Goal: Task Accomplishment & Management: Manage account settings

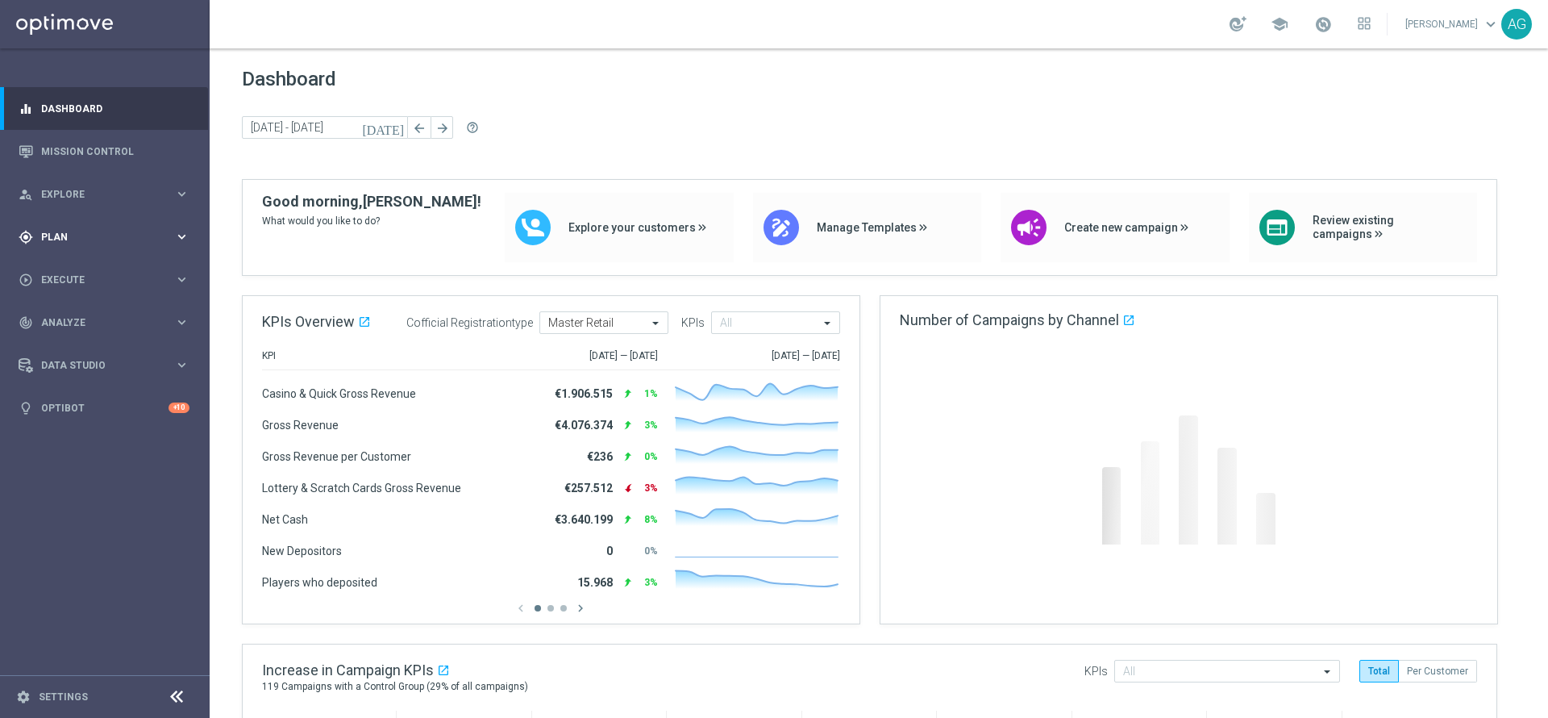
click at [96, 236] on span "Plan" at bounding box center [107, 237] width 133 height 10
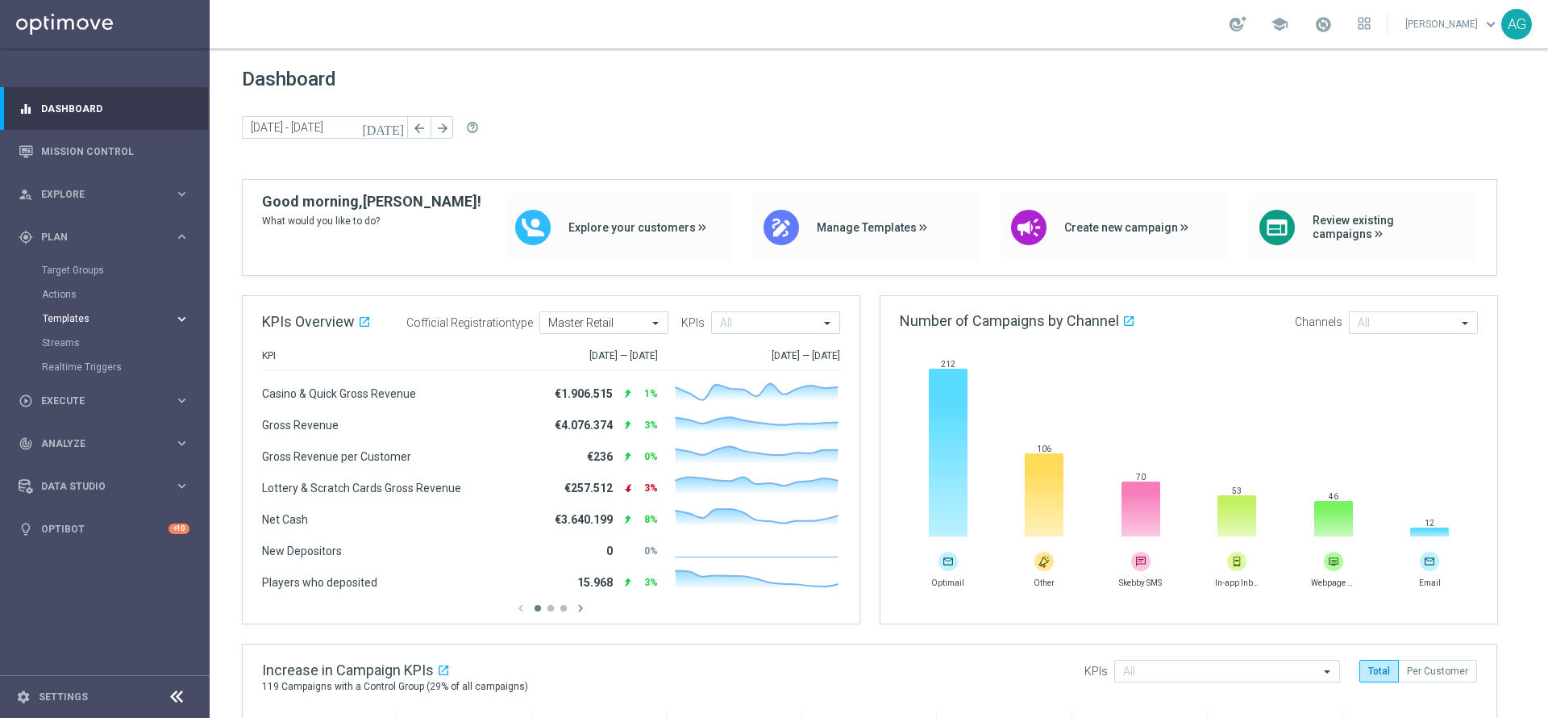
click at [77, 322] on span "Templates" at bounding box center [100, 319] width 115 height 10
click at [81, 237] on span "Plan" at bounding box center [107, 237] width 133 height 10
click at [84, 281] on span "Execute" at bounding box center [107, 280] width 133 height 10
click at [72, 239] on span "Plan" at bounding box center [107, 237] width 133 height 10
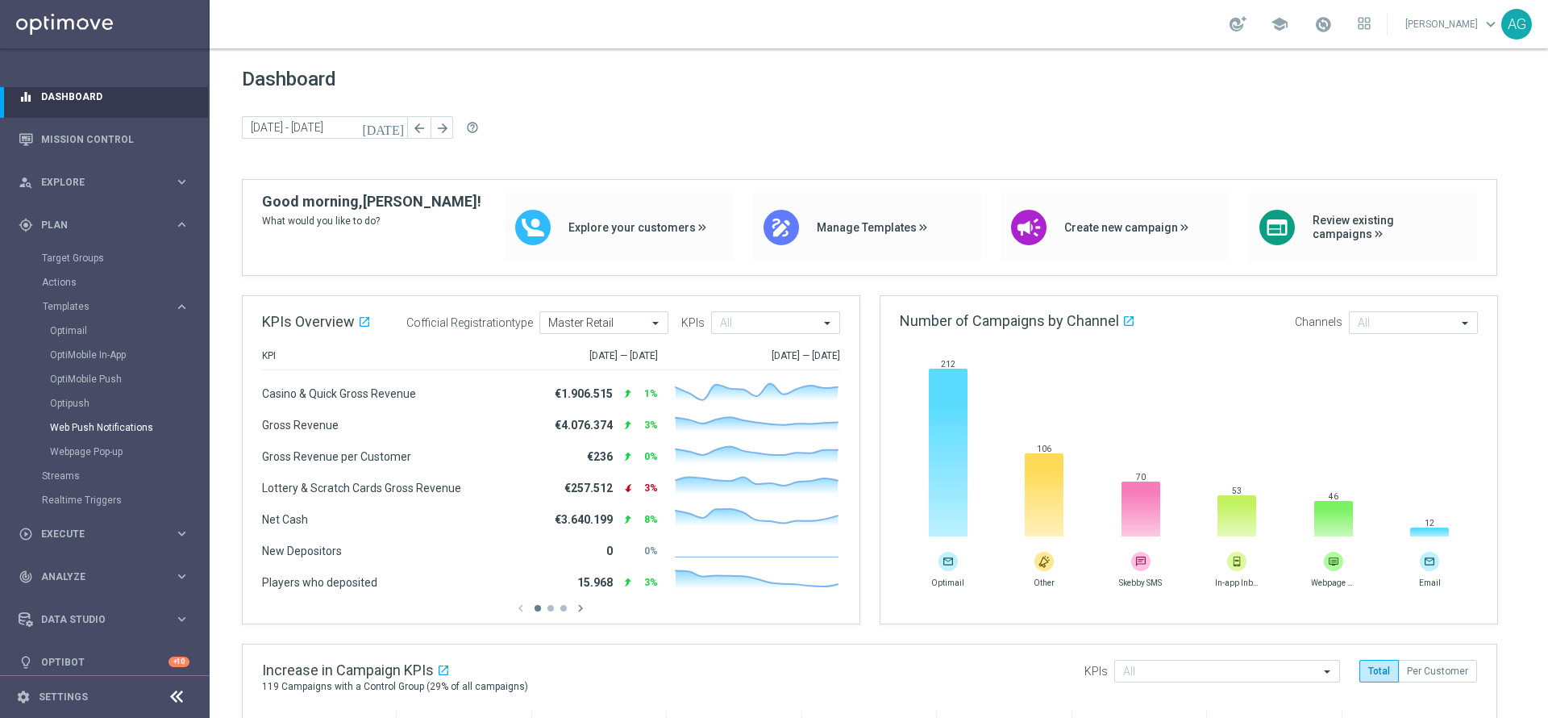
scroll to position [24, 0]
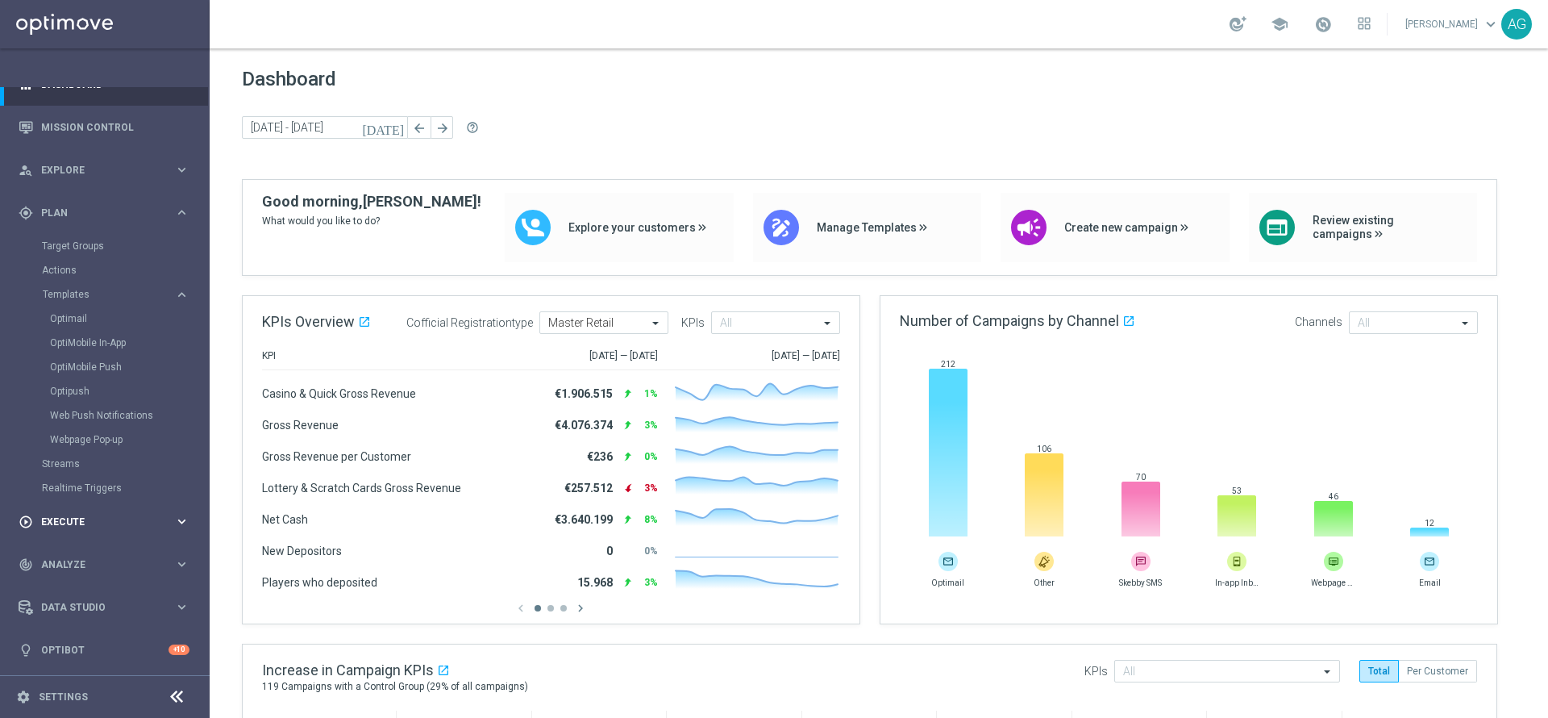
click at [84, 517] on span "Execute" at bounding box center [107, 522] width 133 height 10
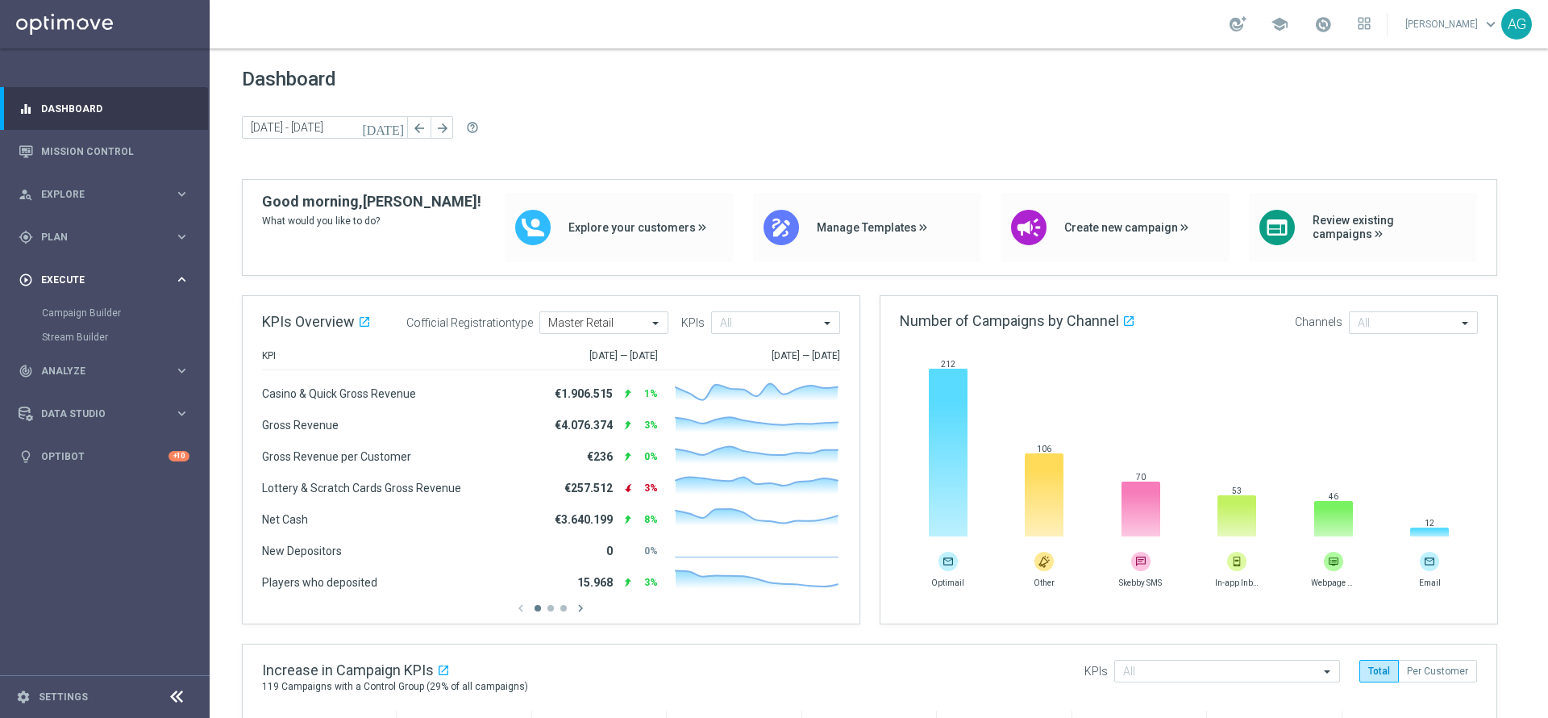
scroll to position [0, 0]
click at [89, 239] on span "Plan" at bounding box center [107, 237] width 133 height 10
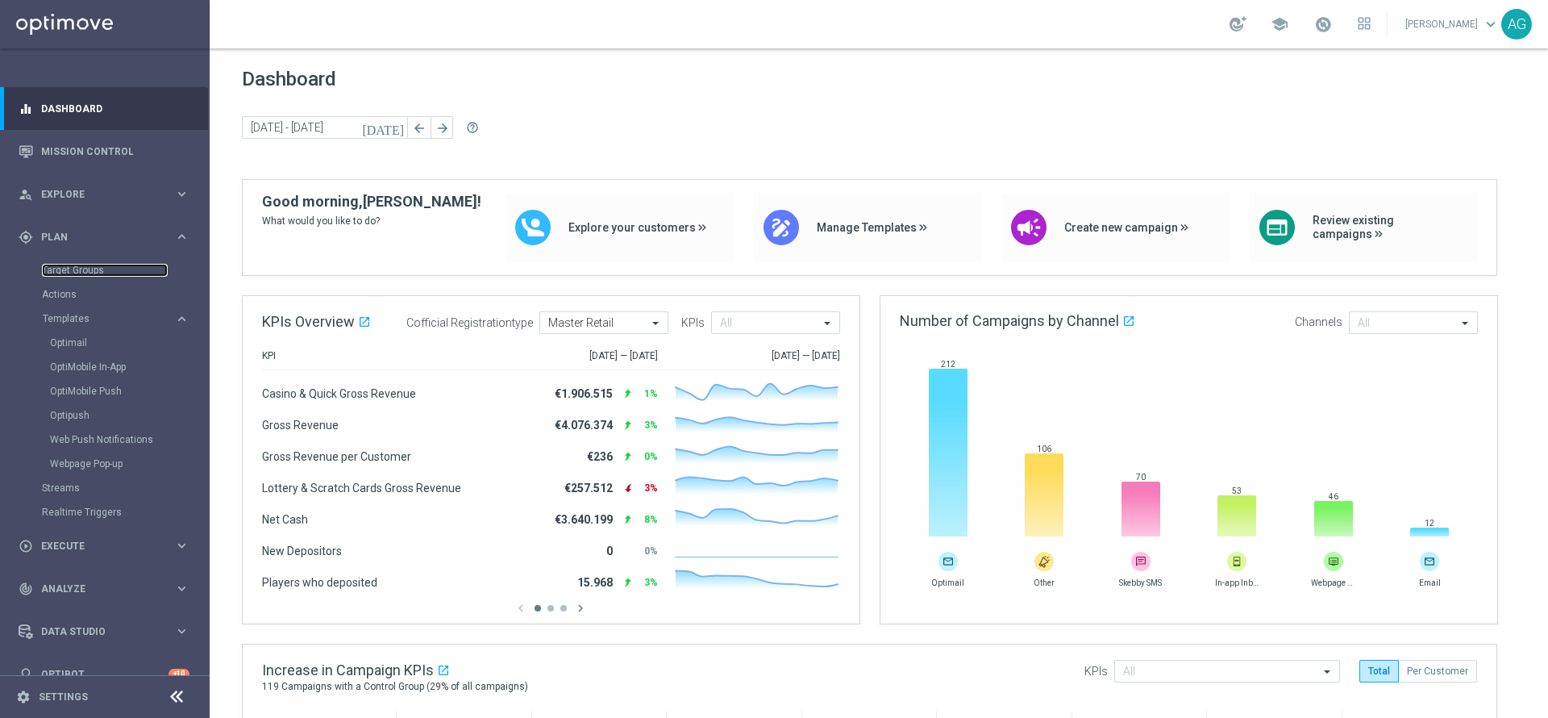
click at [89, 264] on link "Target Groups" at bounding box center [105, 270] width 126 height 13
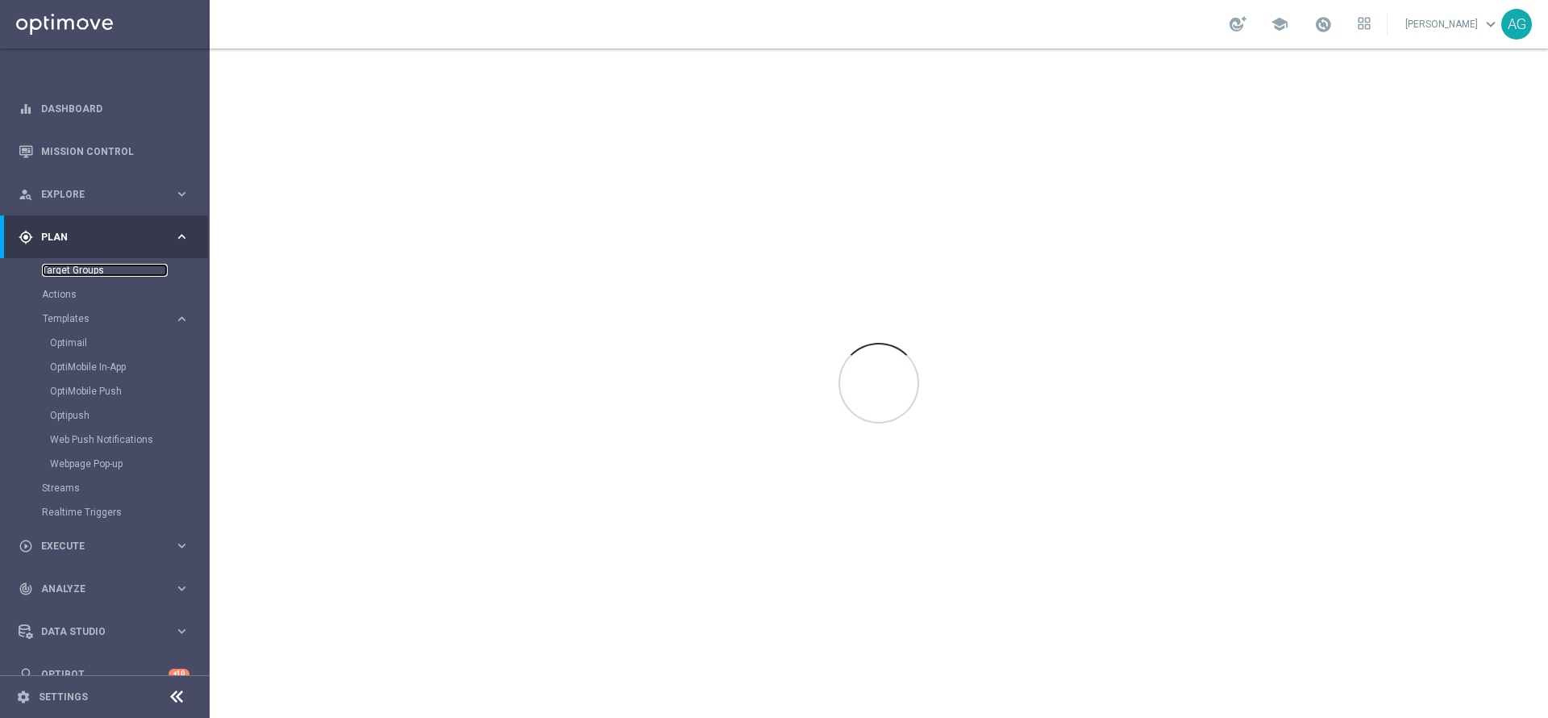
click at [93, 271] on link "Target Groups" at bounding box center [105, 270] width 126 height 13
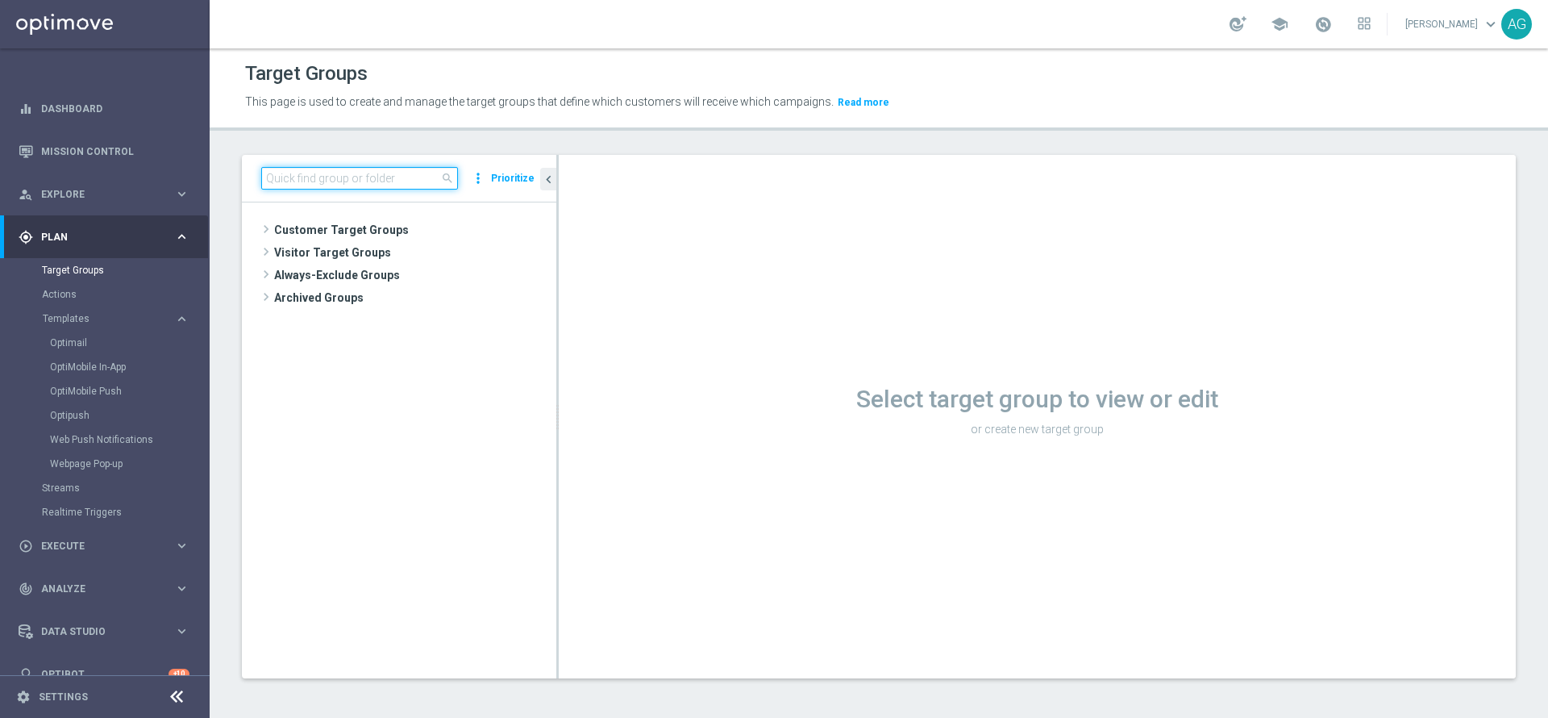
click at [287, 185] on input at bounding box center [359, 178] width 197 height 23
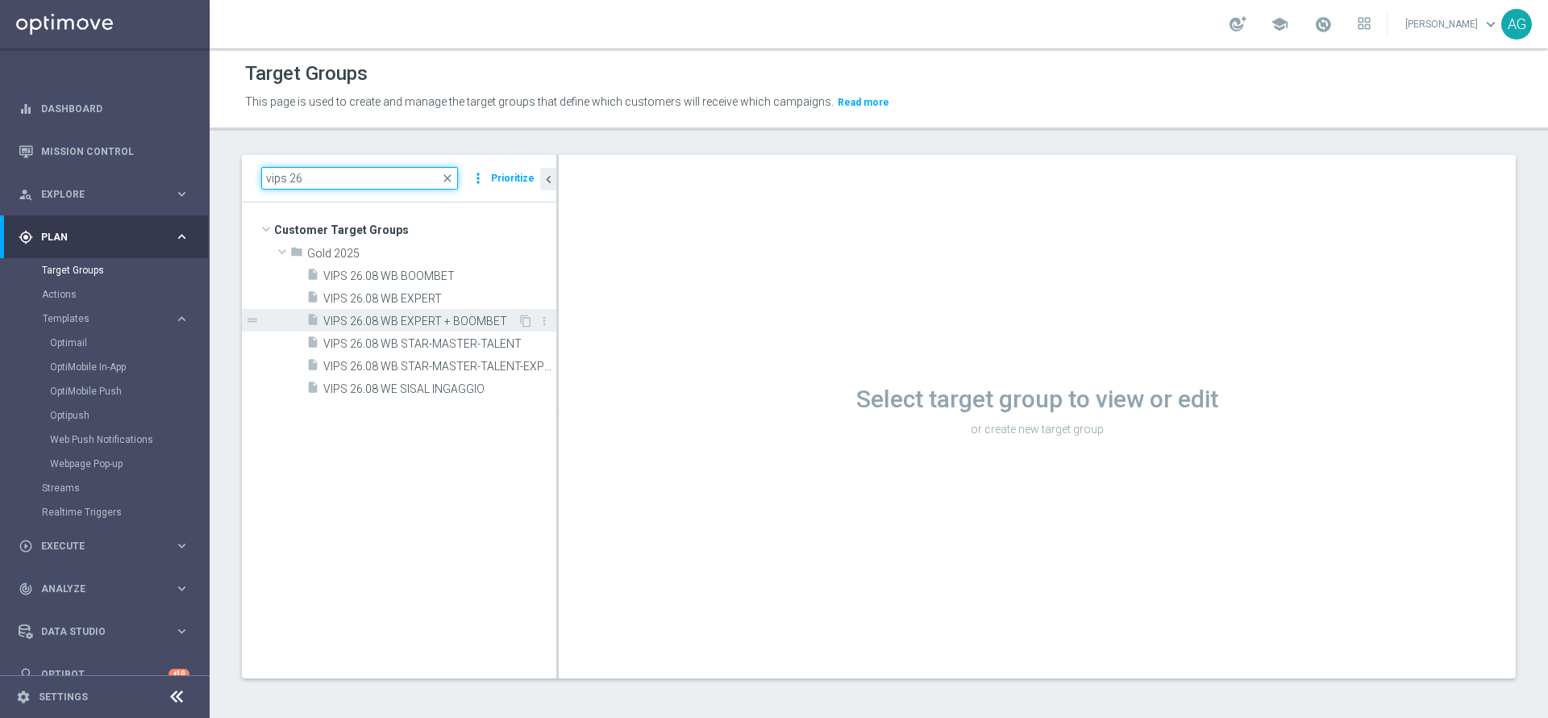
type input "vips 26"
click at [397, 329] on div "insert_drive_file VIPS 26.08 WB EXPERT + BOOMBET" at bounding box center [411, 320] width 211 height 23
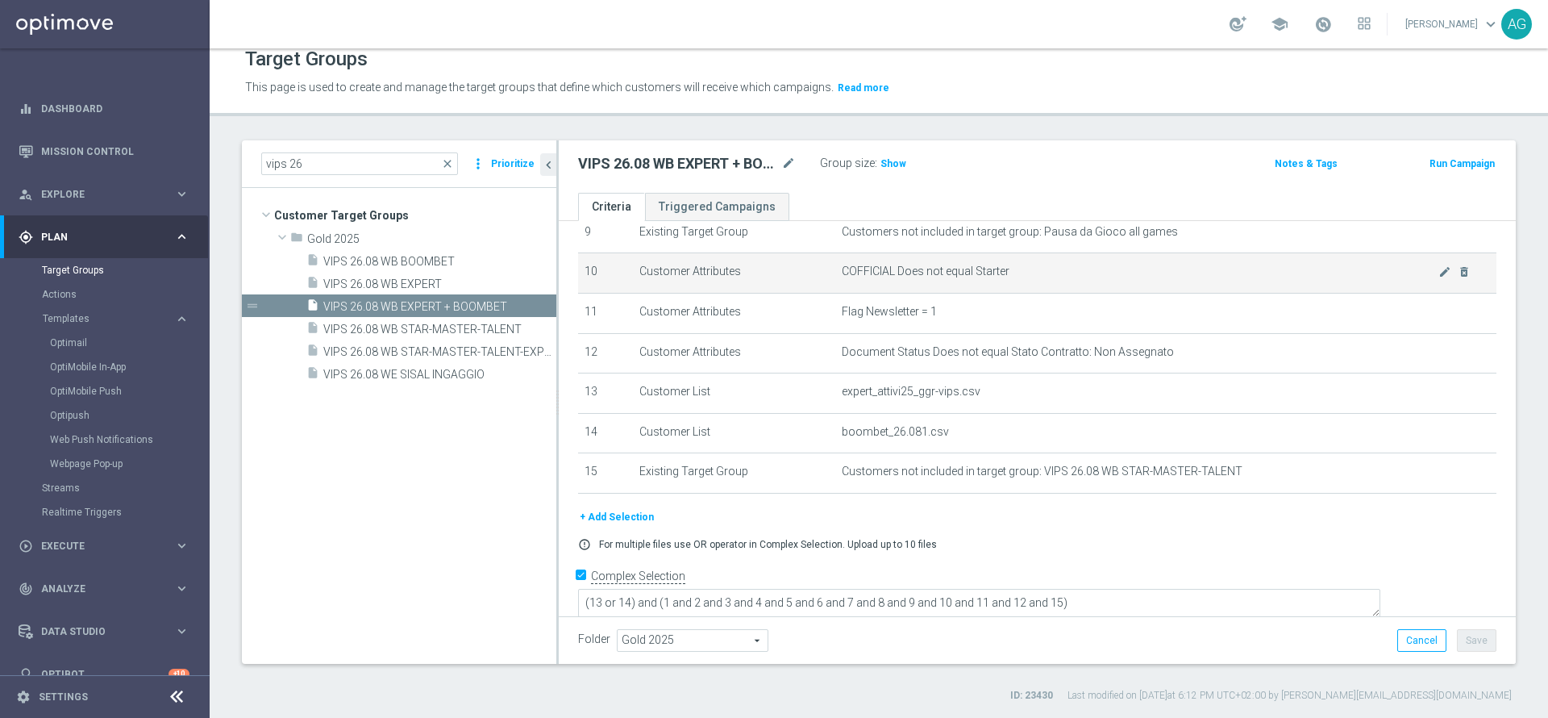
scroll to position [392, 0]
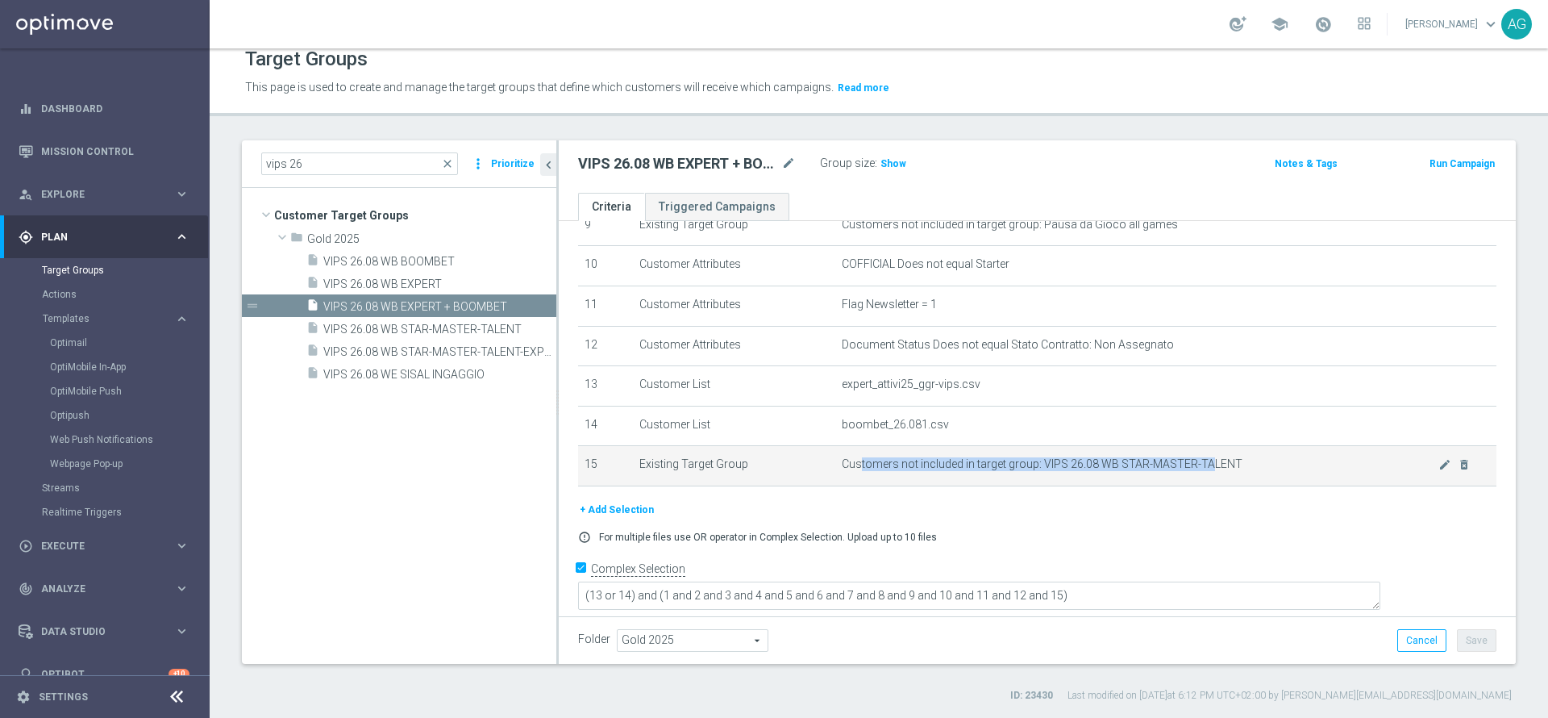
drag, startPoint x: 849, startPoint y: 475, endPoint x: 1199, endPoint y: 478, distance: 349.9
click at [1199, 471] on span "Customers not included in target group: VIPS 26.08 WB STAR-MASTER-TALENT" at bounding box center [1140, 464] width 597 height 14
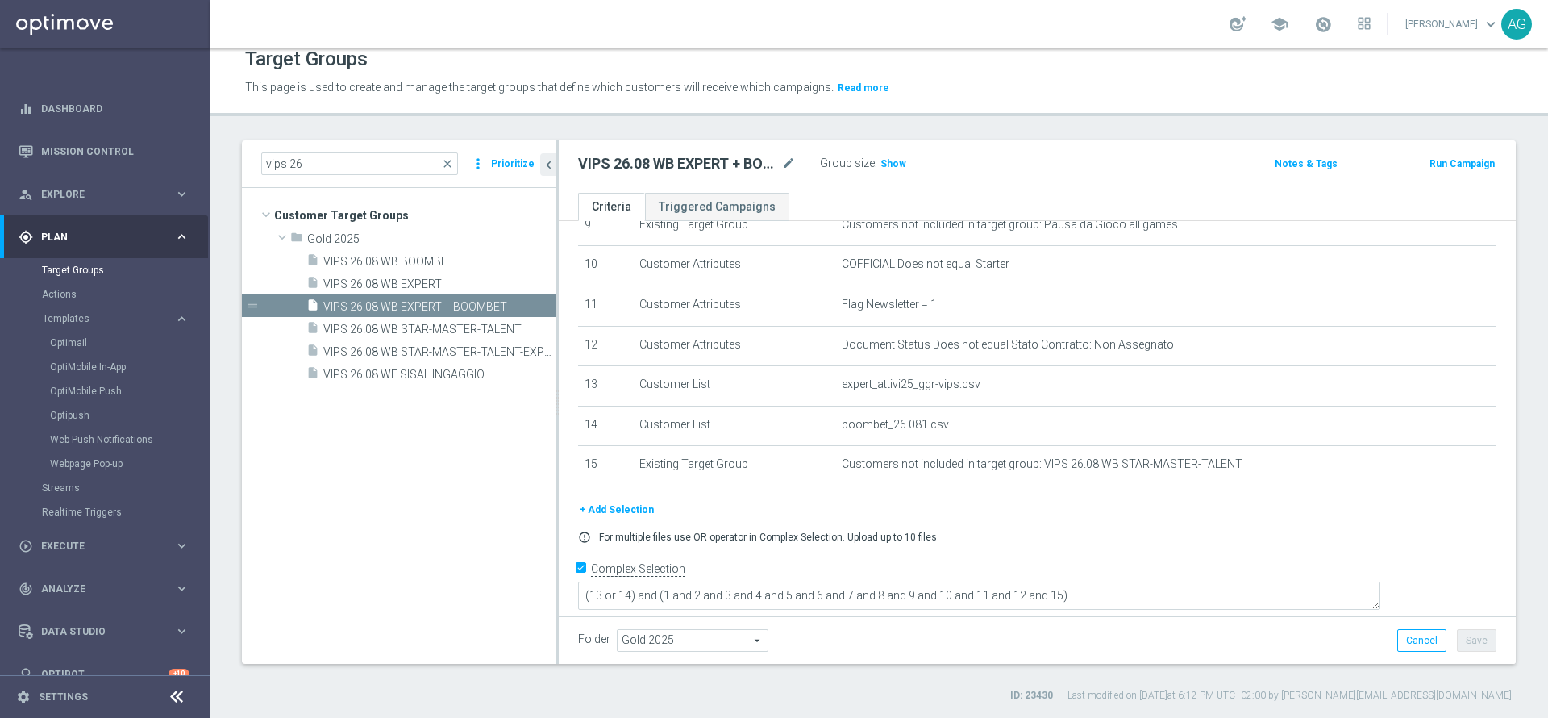
click at [1072, 514] on div "+ Add Selection" at bounding box center [1037, 510] width 942 height 18
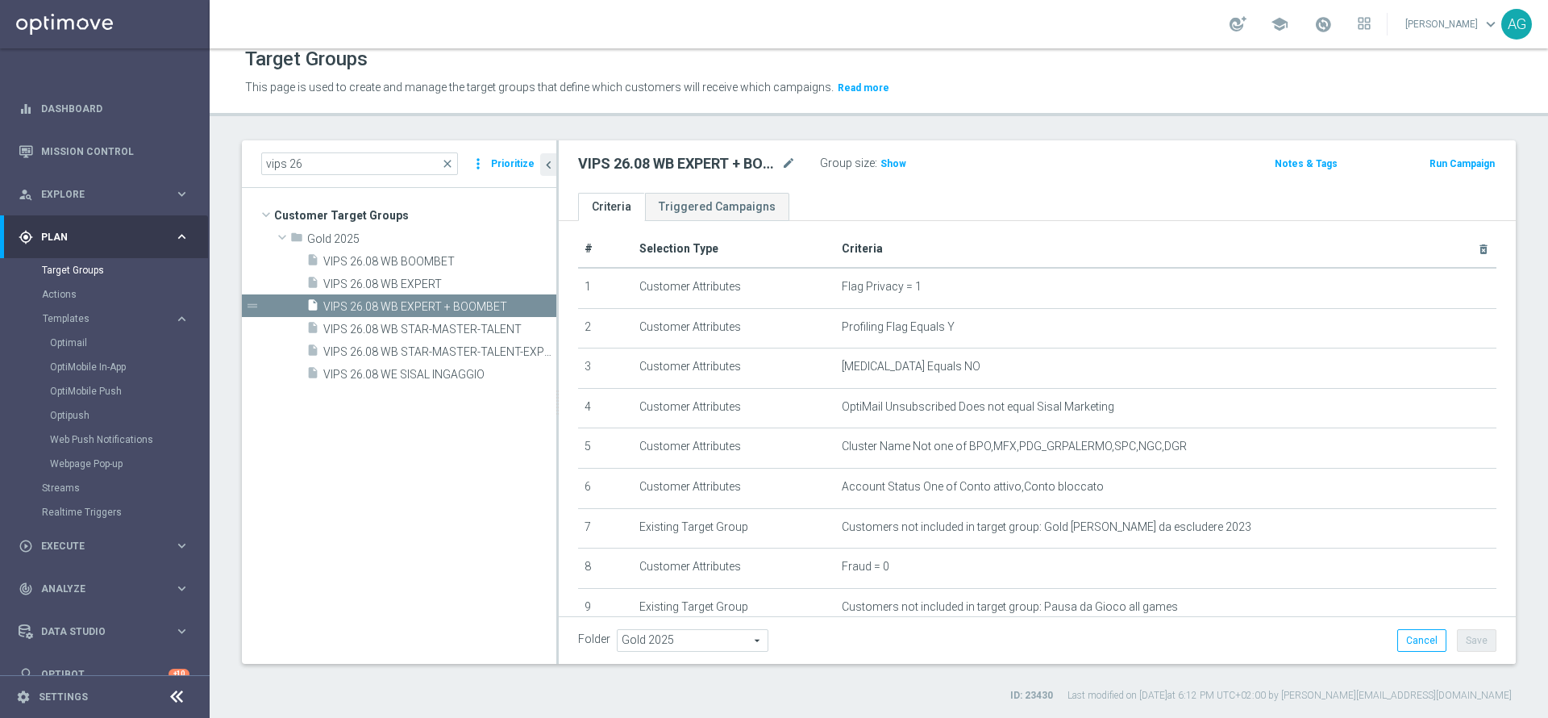
scroll to position [0, 0]
